Goal: Task Accomplishment & Management: Complete application form

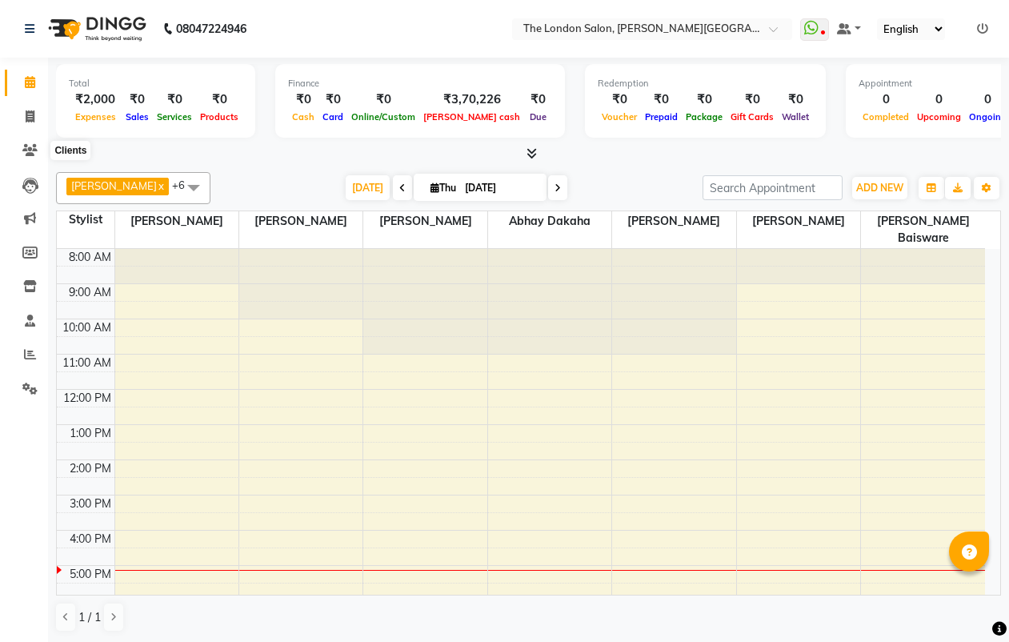
click at [27, 149] on icon at bounding box center [29, 150] width 15 height 12
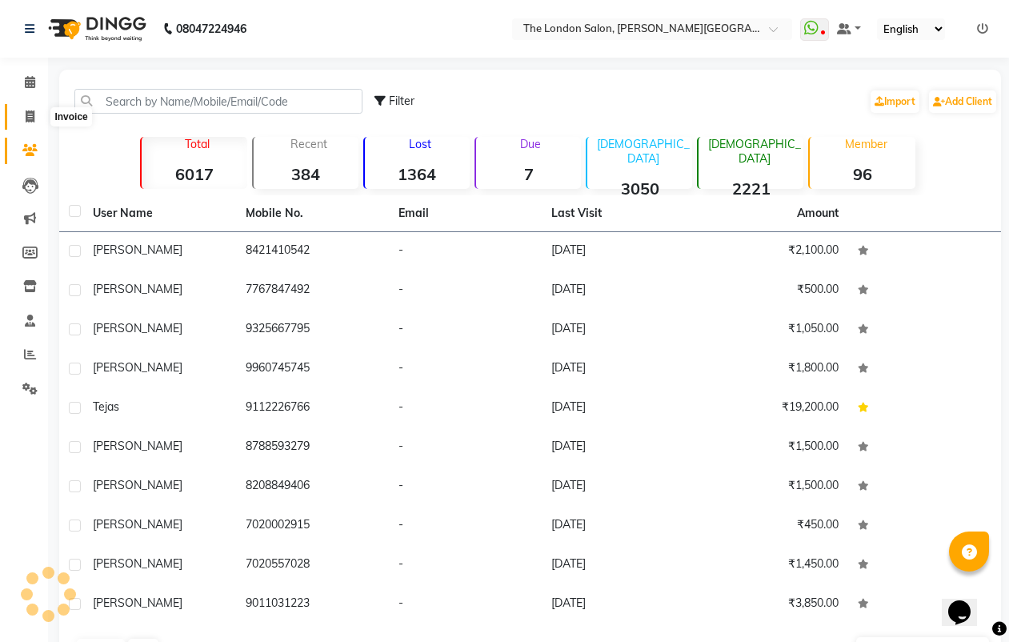
click at [28, 112] on icon at bounding box center [30, 116] width 9 height 12
select select "4682"
select select "service"
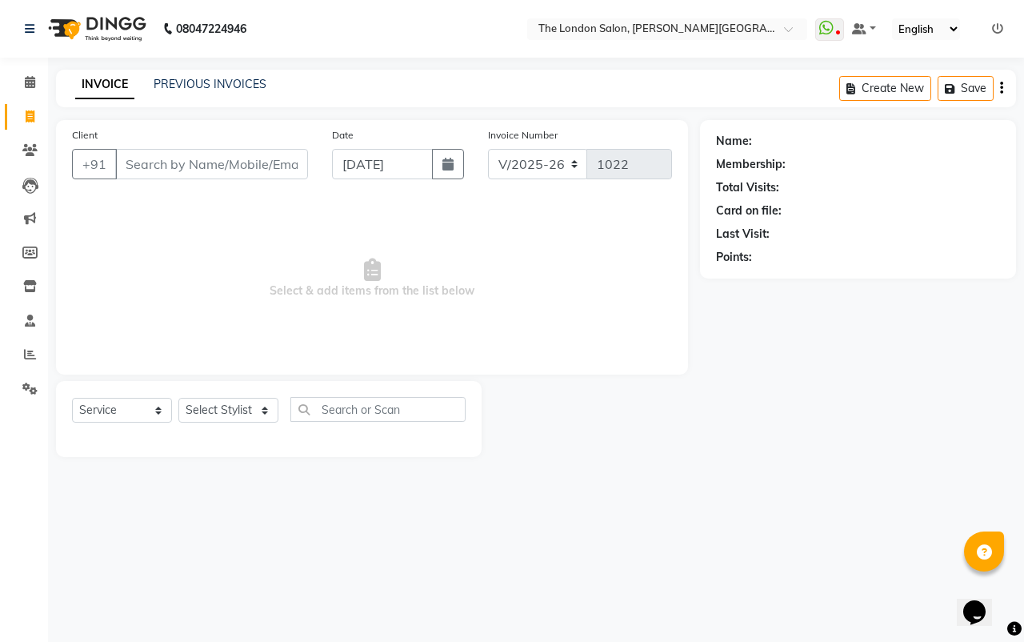
click at [150, 156] on input "Client" at bounding box center [211, 164] width 193 height 30
click at [207, 162] on input "Client" at bounding box center [211, 164] width 193 height 30
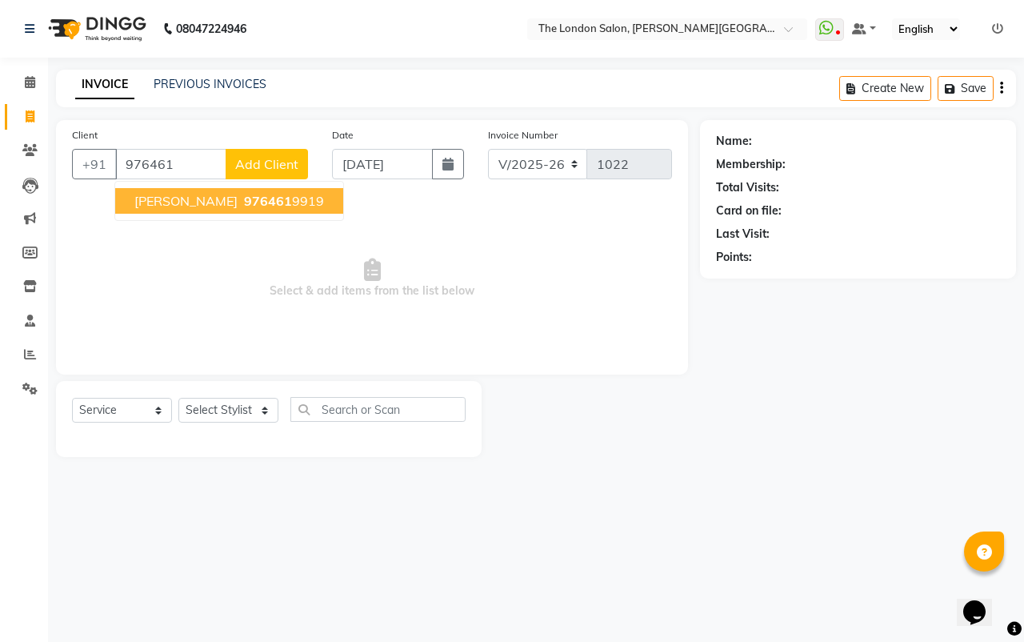
click at [175, 201] on span "[PERSON_NAME]" at bounding box center [185, 201] width 103 height 16
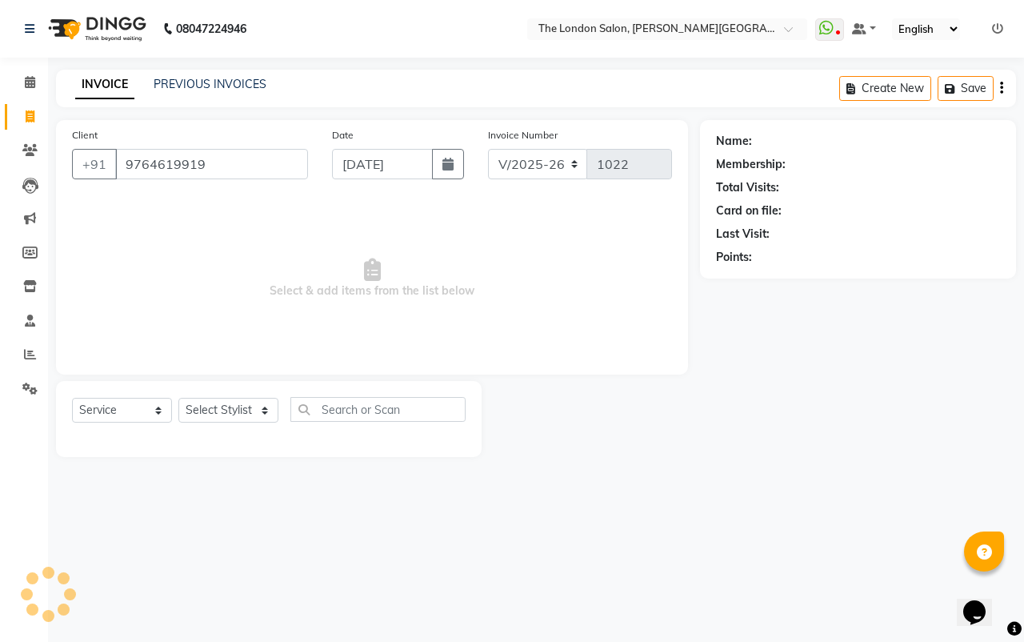
type input "9764619919"
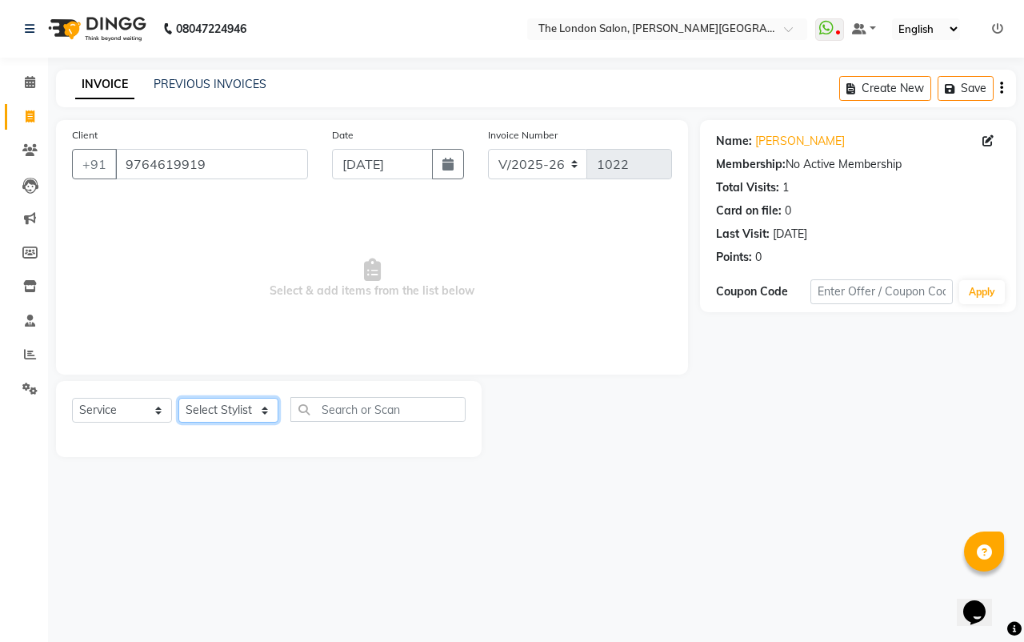
click at [206, 403] on select "Select Stylist Abhay dakaha [PERSON_NAME] Akash [PERSON_NAME] [PERSON_NAME] [PE…" at bounding box center [228, 410] width 100 height 25
select select "84829"
click at [178, 398] on select "Select Stylist Abhay dakaha [PERSON_NAME] Akash [PERSON_NAME] [PERSON_NAME] [PE…" at bounding box center [228, 410] width 100 height 25
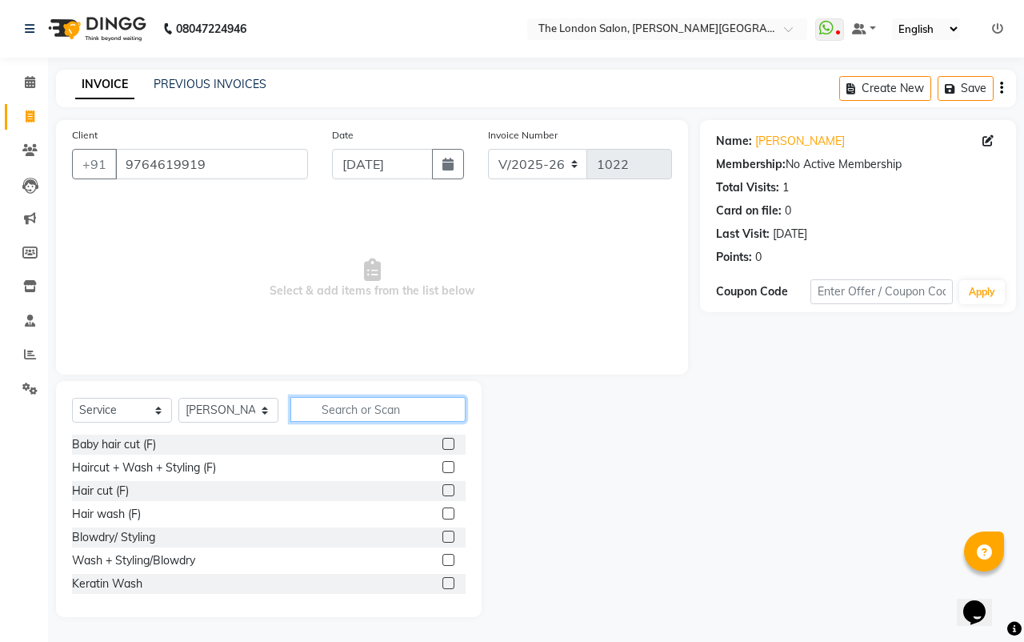
click at [371, 407] on input "text" at bounding box center [377, 409] width 175 height 25
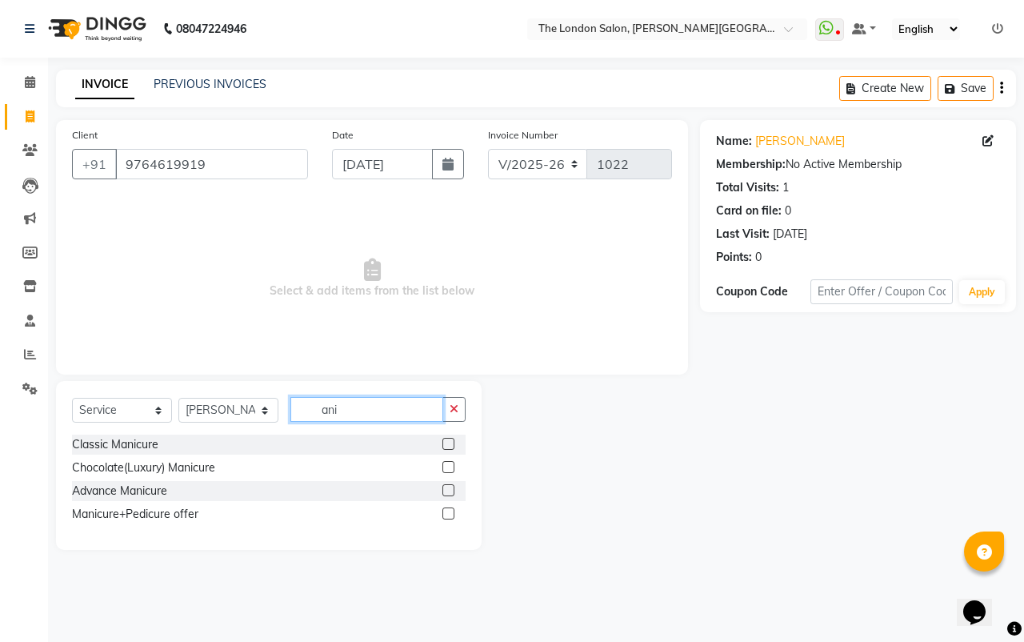
type input "ani"
click at [446, 511] on label at bounding box center [448, 513] width 12 height 12
click at [446, 511] on input "checkbox" at bounding box center [447, 514] width 10 height 10
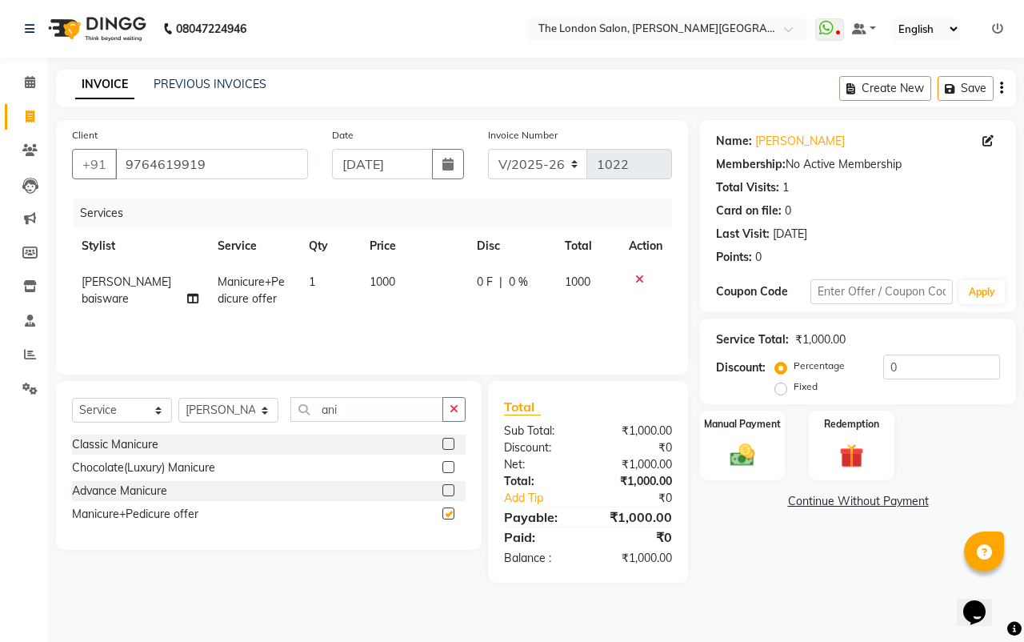
checkbox input "false"
click at [386, 293] on td "1000" at bounding box center [413, 290] width 106 height 53
select select "84829"
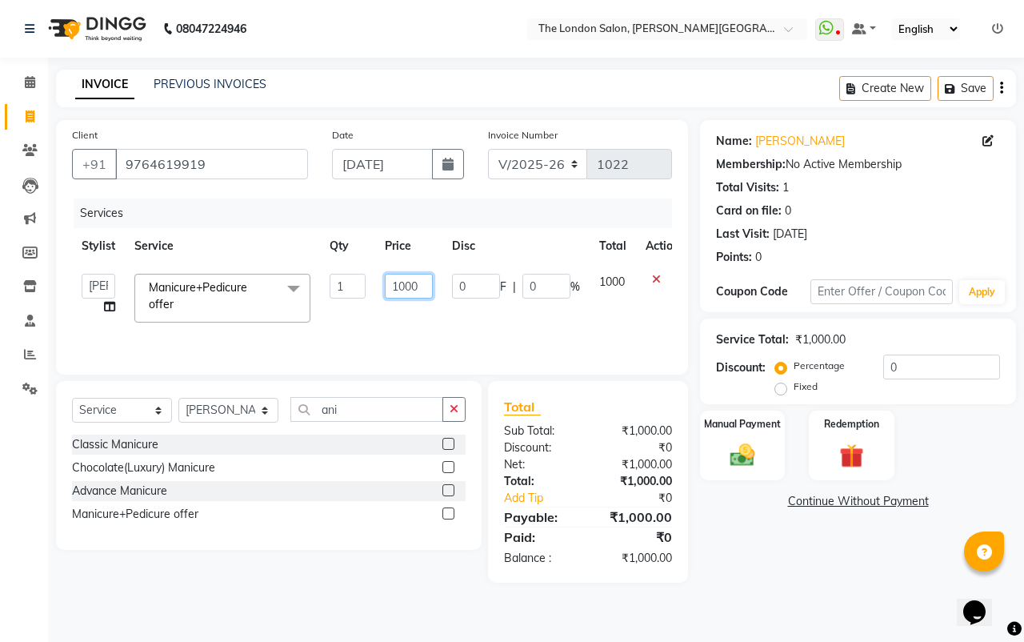
click at [422, 278] on input "1000" at bounding box center [409, 286] width 48 height 25
type input "1"
type input "3"
type input "2000"
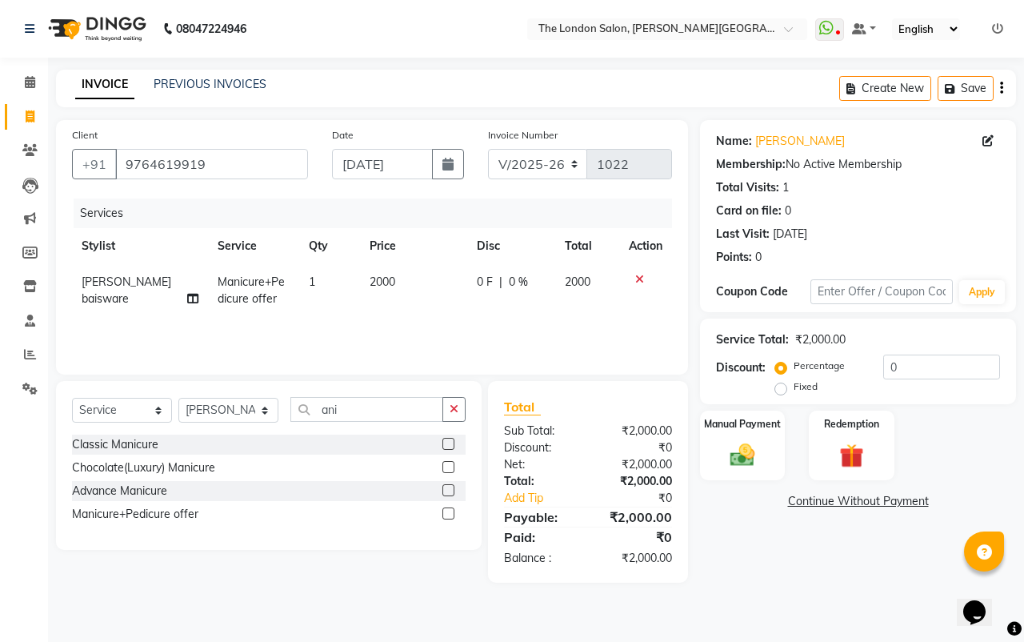
click at [720, 516] on div "Name: [PERSON_NAME] Membership: No Active Membership Total Visits: 1 Card on fi…" at bounding box center [864, 351] width 328 height 462
click at [744, 414] on div "Manual Payment" at bounding box center [743, 446] width 89 height 74
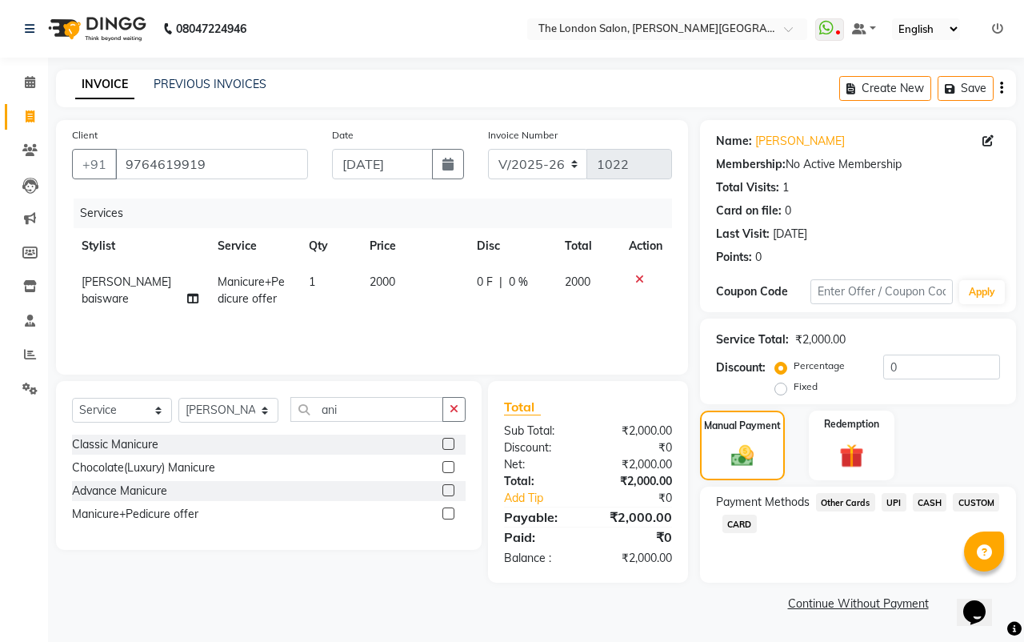
click at [891, 499] on span "UPI" at bounding box center [894, 502] width 25 height 18
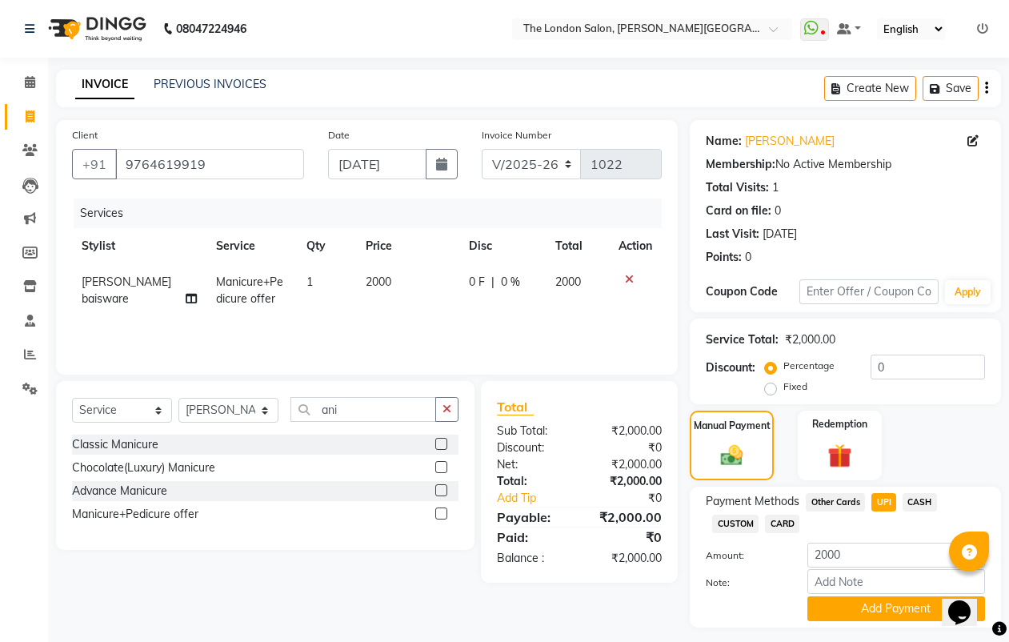
scroll to position [42, 0]
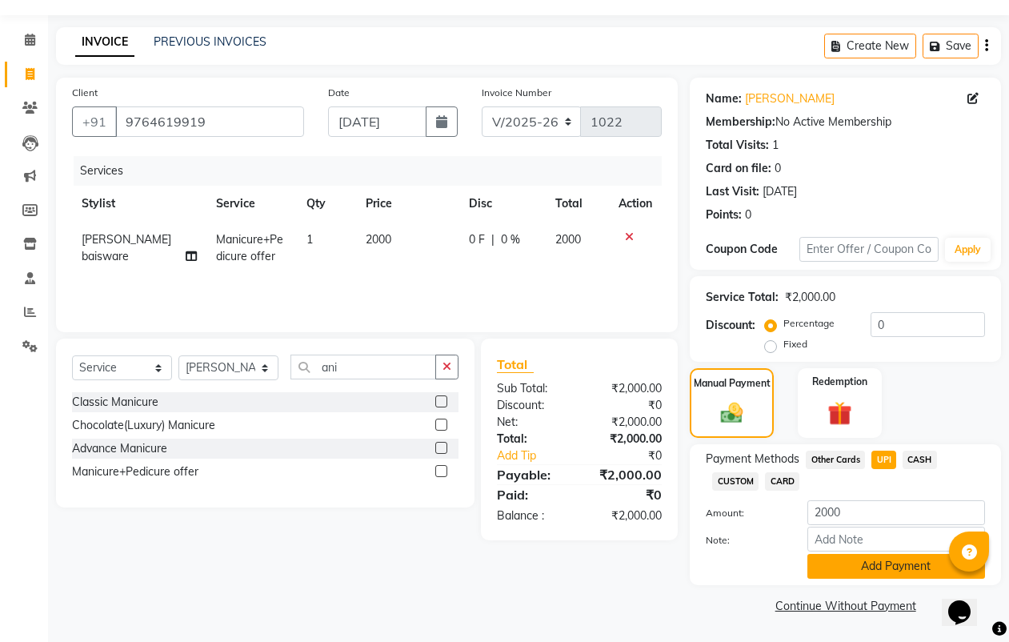
click at [893, 574] on button "Add Payment" at bounding box center [896, 566] width 178 height 25
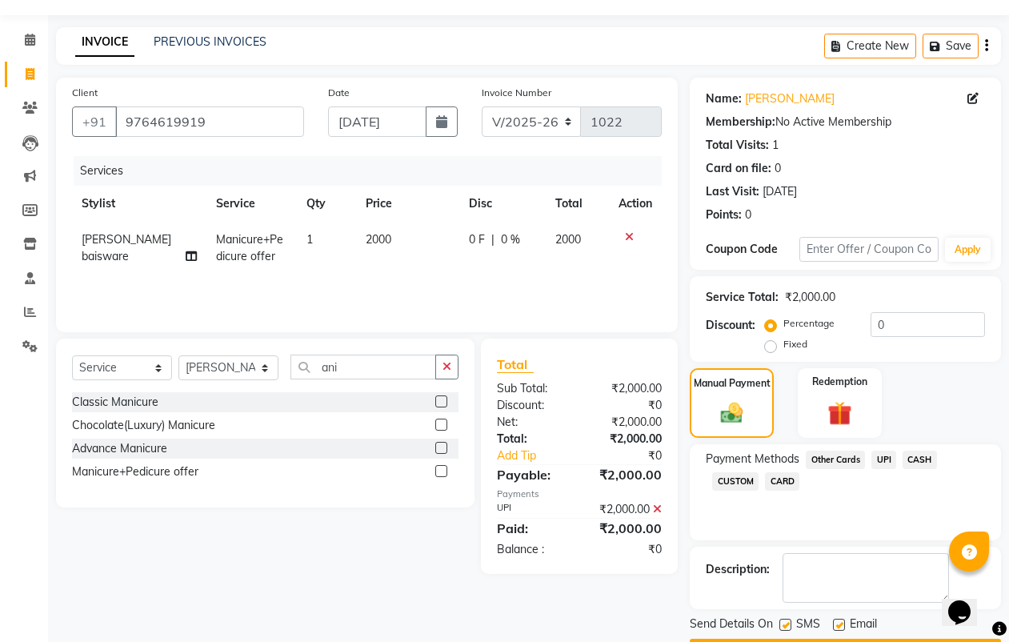
scroll to position [88, 0]
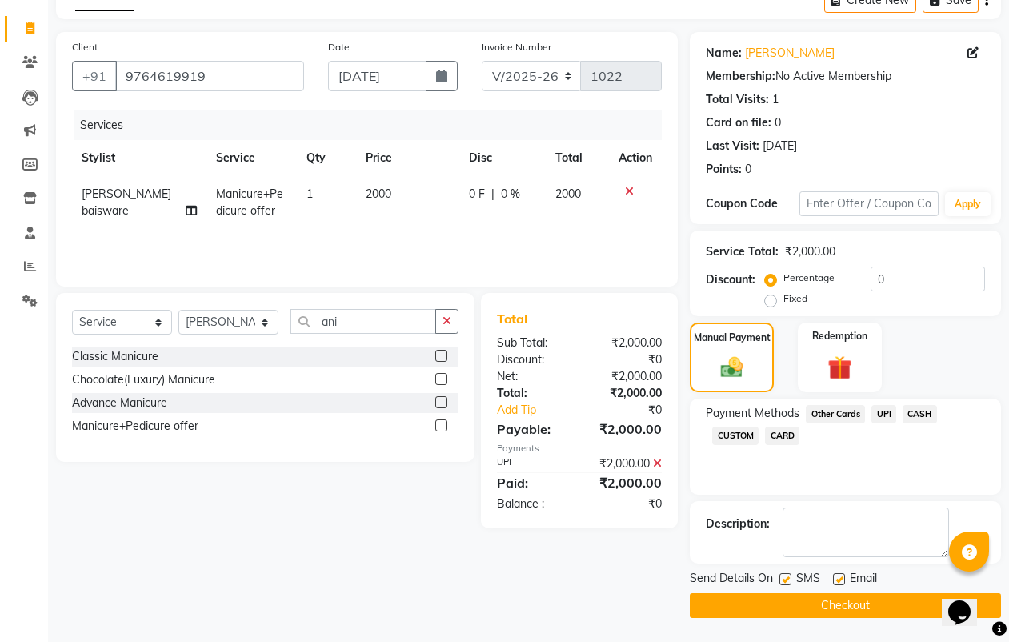
click at [882, 605] on button "Checkout" at bounding box center [845, 605] width 311 height 25
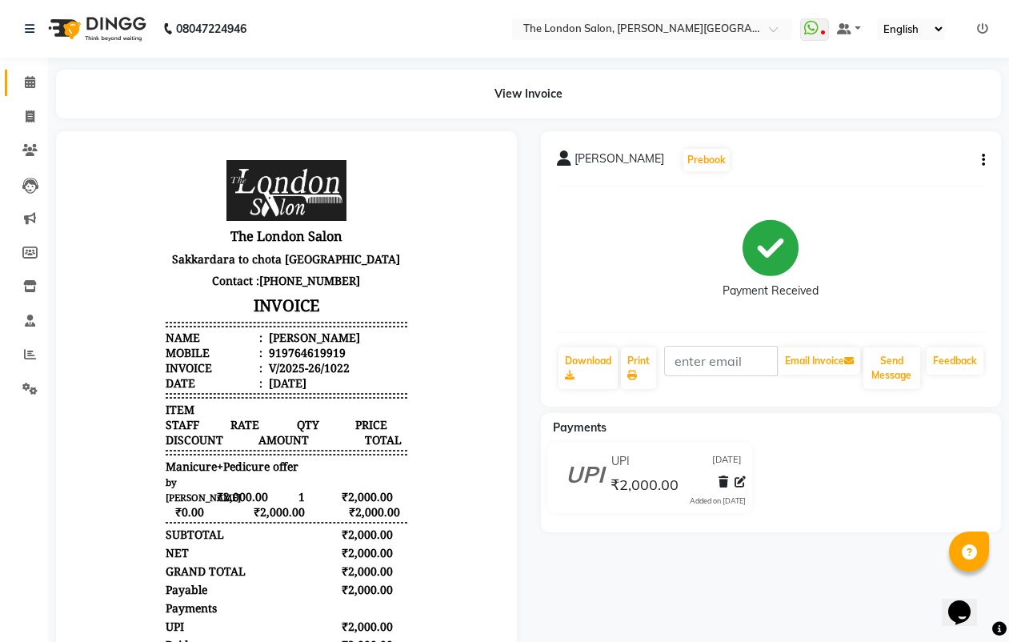
click at [25, 76] on icon at bounding box center [30, 82] width 10 height 12
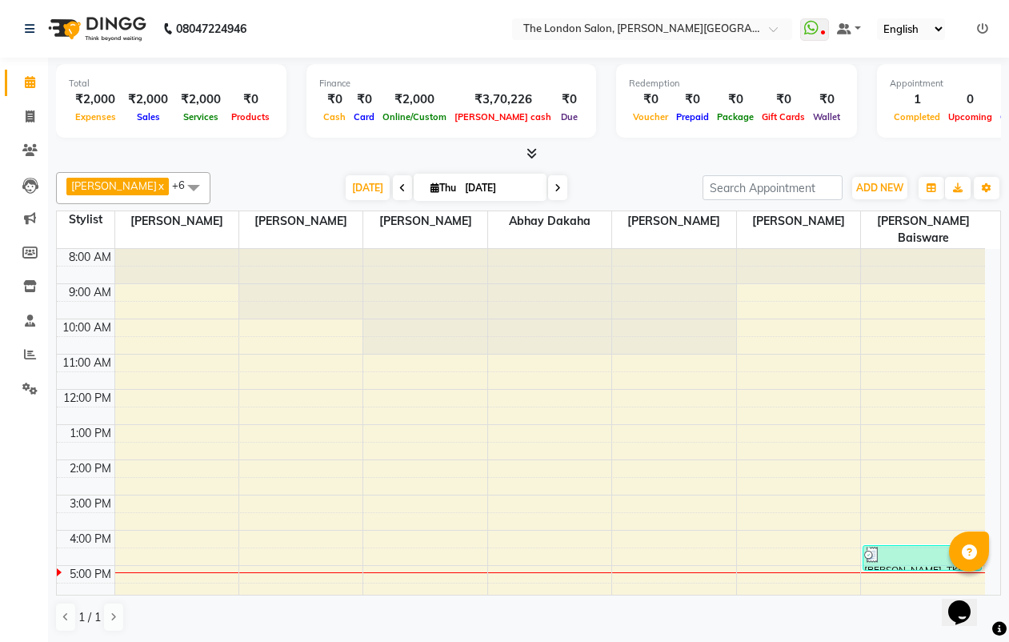
scroll to position [1, 0]
